Goal: Download file/media

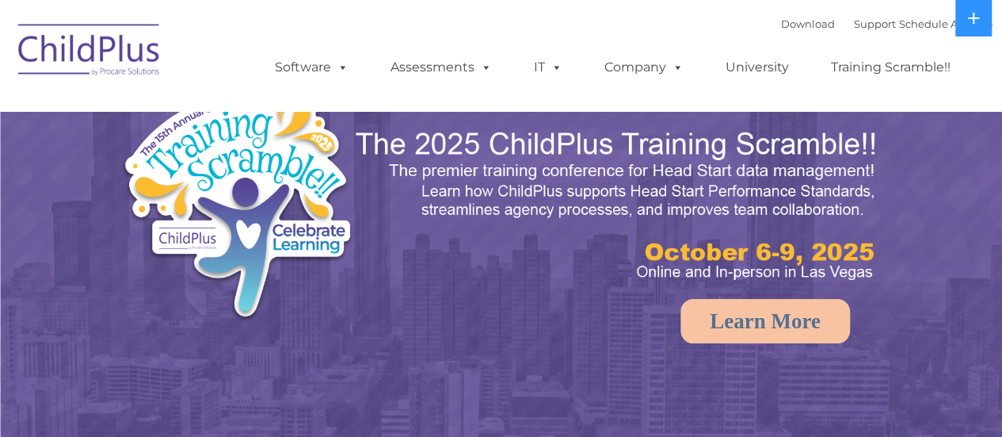
select select "MEDIUM"
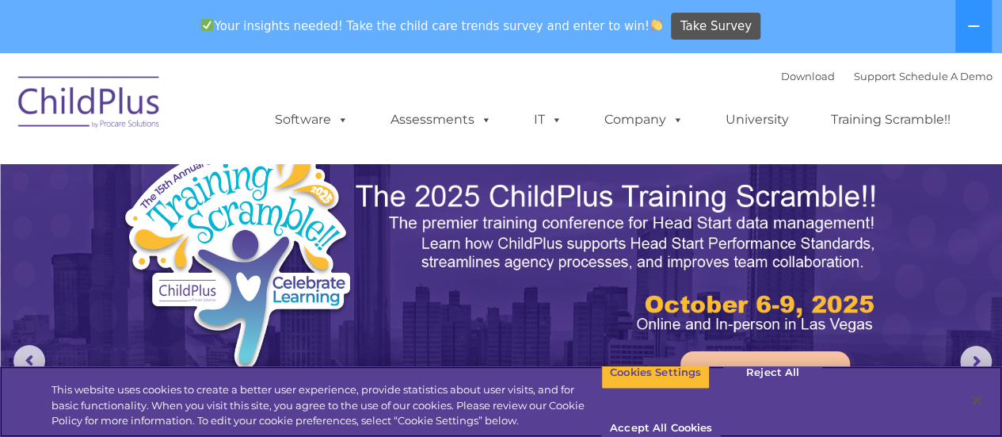
drag, startPoint x: 0, startPoint y: 0, endPoint x: 997, endPoint y: 35, distance: 997.2
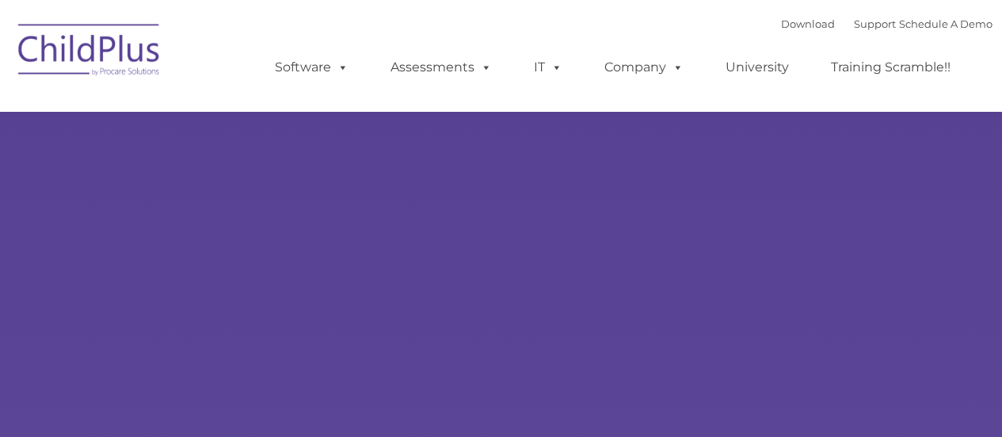
select select "MEDIUM"
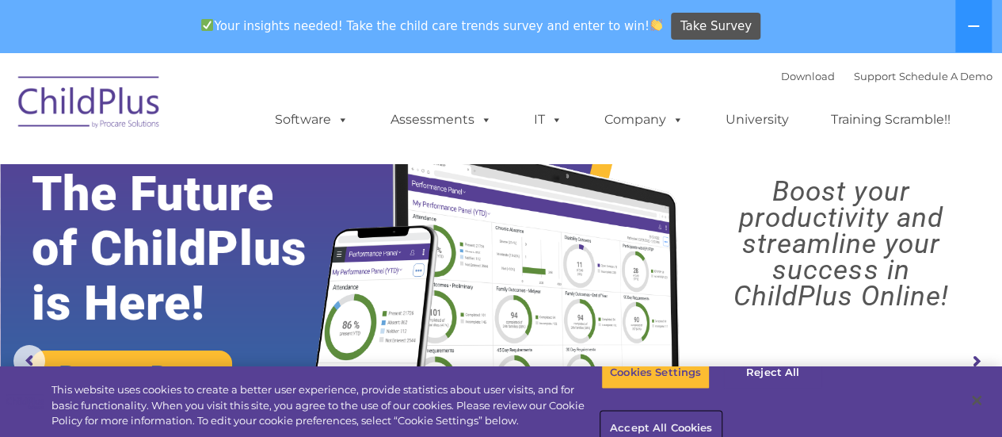
click at [721, 412] on button "Accept All Cookies" at bounding box center [661, 428] width 120 height 33
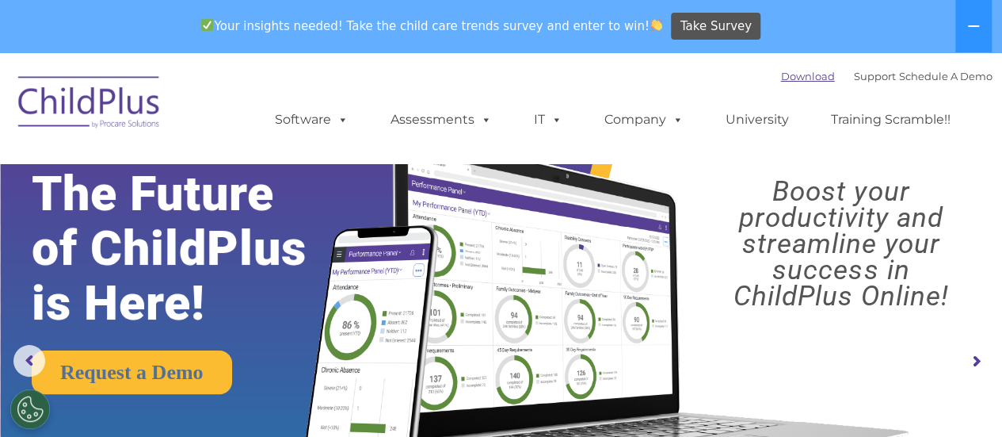
click at [783, 80] on link "Download" at bounding box center [808, 76] width 54 height 13
